Goal: Task Accomplishment & Management: Manage account settings

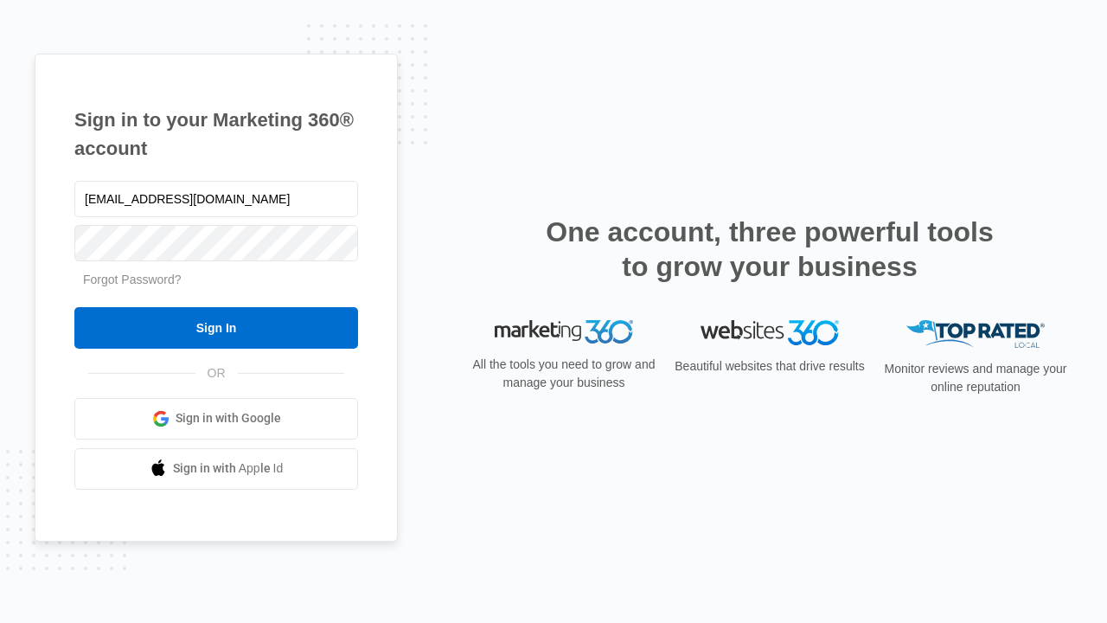
type input "dankie614@gmail.com"
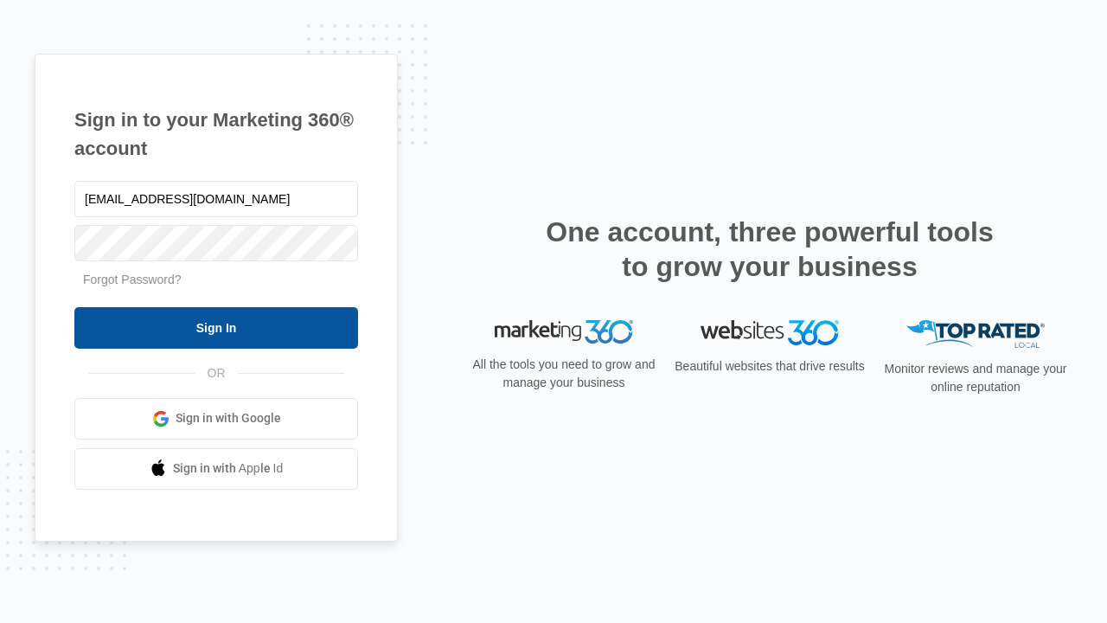
click at [216, 327] on input "Sign In" at bounding box center [216, 328] width 284 height 42
